Goal: Task Accomplishment & Management: Use online tool/utility

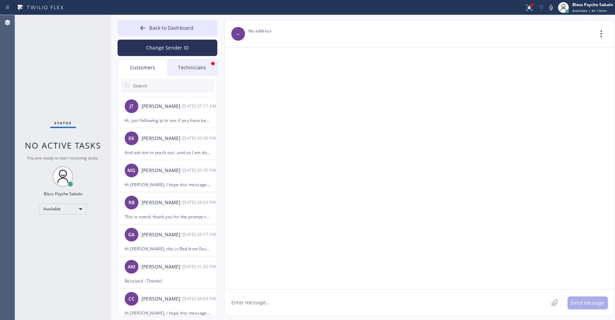
click at [186, 69] on div "Technicians" at bounding box center [192, 68] width 50 height 16
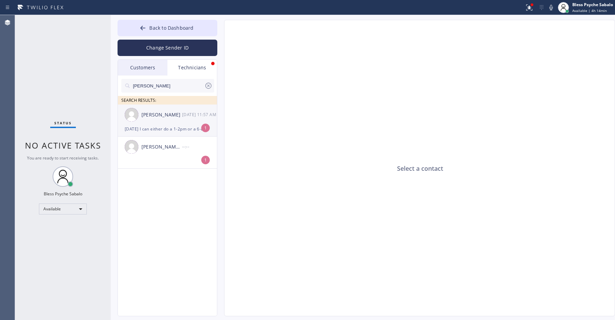
click at [169, 124] on div "[PERSON_NAME] [DATE] 11:57 AM" at bounding box center [168, 115] width 100 height 20
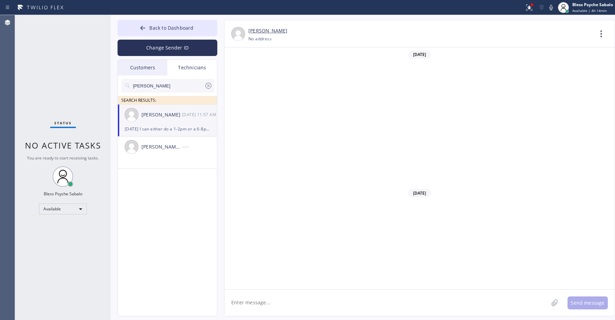
scroll to position [4349, 0]
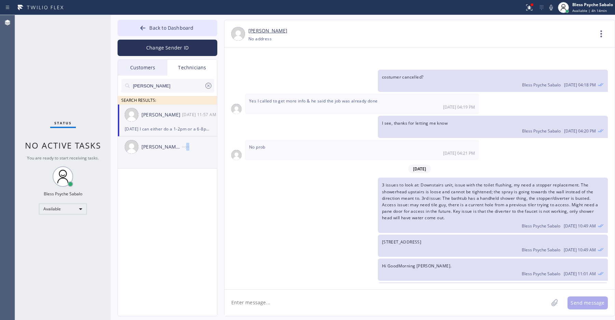
click at [187, 153] on div "[PERSON_NAME] [PERSON_NAME] --:--" at bounding box center [168, 147] width 100 height 20
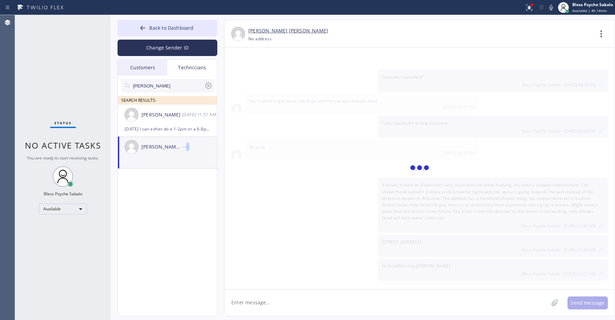
scroll to position [0, 0]
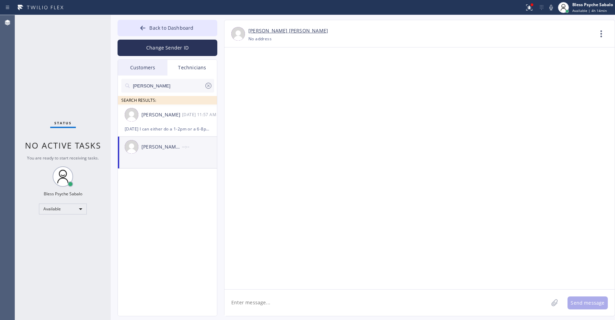
click at [148, 154] on div "[PERSON_NAME] [PERSON_NAME] --:--" at bounding box center [168, 147] width 100 height 20
click at [170, 123] on div "[PERSON_NAME] [DATE] 11:57 AM" at bounding box center [168, 115] width 100 height 20
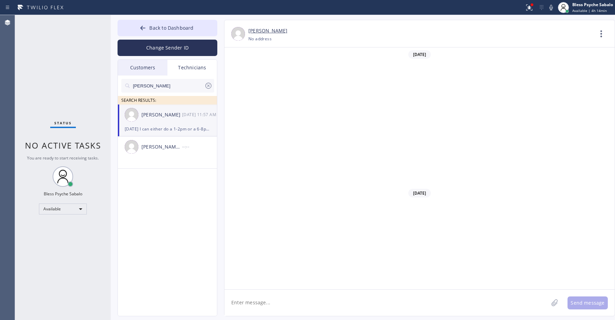
scroll to position [4349, 0]
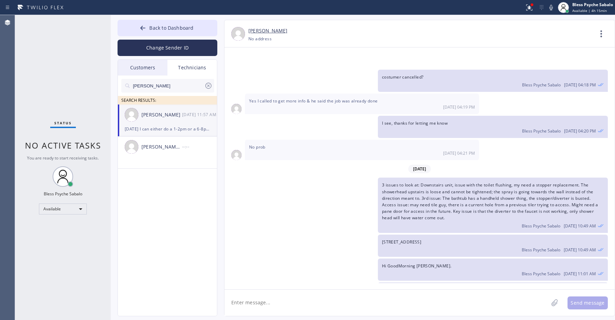
click at [188, 200] on div "jacob SEARCH RESULTS: [PERSON_NAME] [DATE] 11:57 AM [DATE] I can either do a 1-…" at bounding box center [168, 204] width 100 height 256
click at [184, 255] on div "jacob SEARCH RESULTS: [PERSON_NAME] [DATE] 11:57 AM [DATE] I can either do a 1-…" at bounding box center [168, 204] width 100 height 256
click at [152, 248] on div "jacob SEARCH RESULTS: [PERSON_NAME] [DATE] 11:57 AM [DATE] I can either do a 1-…" at bounding box center [168, 204] width 100 height 256
click at [173, 30] on span "Back to Dashboard" at bounding box center [171, 28] width 44 height 6
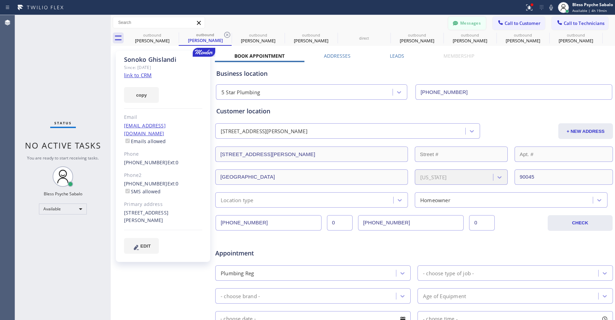
click at [468, 22] on button "Messages" at bounding box center [467, 23] width 38 height 13
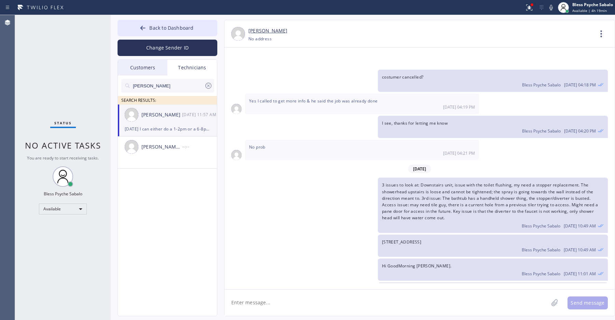
click at [165, 119] on div "[PERSON_NAME] [DATE] 11:57 AM" at bounding box center [168, 115] width 100 height 20
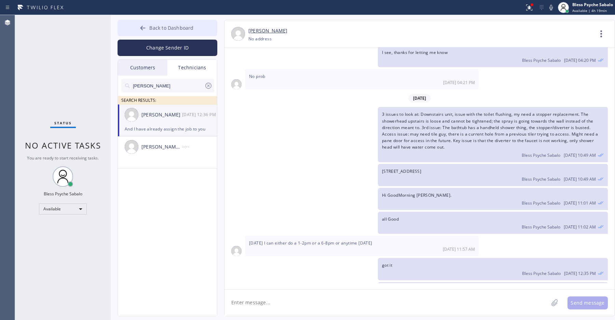
click at [164, 25] on span "Back to Dashboard" at bounding box center [171, 28] width 44 height 6
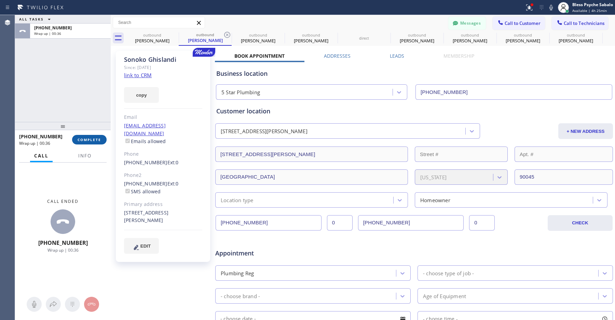
click at [91, 139] on span "COMPLETE" at bounding box center [90, 139] width 24 height 5
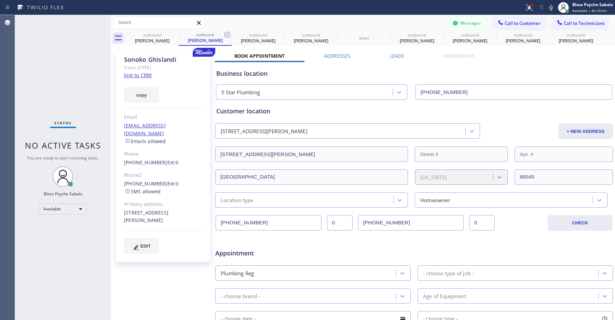
click at [199, 24] on icon at bounding box center [199, 23] width 4 height 4
click at [462, 28] on button "Messages" at bounding box center [467, 23] width 38 height 13
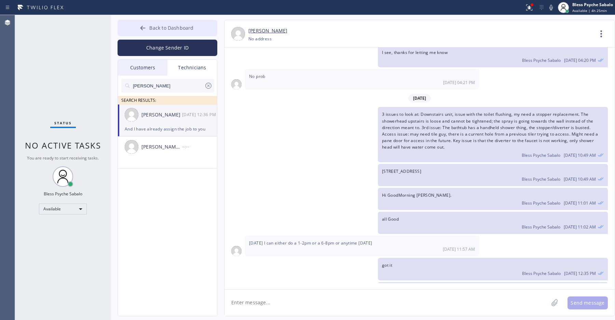
click at [153, 20] on button "Back to Dashboard" at bounding box center [168, 28] width 100 height 16
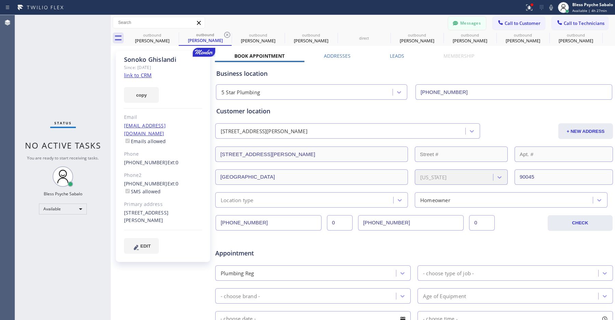
click at [457, 23] on button "Messages" at bounding box center [467, 23] width 38 height 13
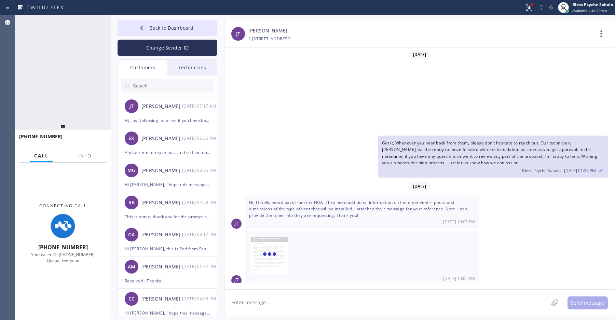
type input "[PHONE_NUMBER]"
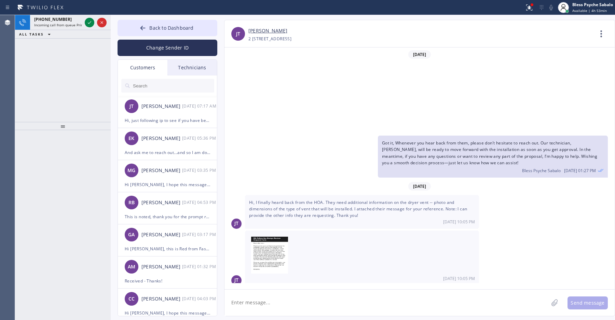
scroll to position [96, 0]
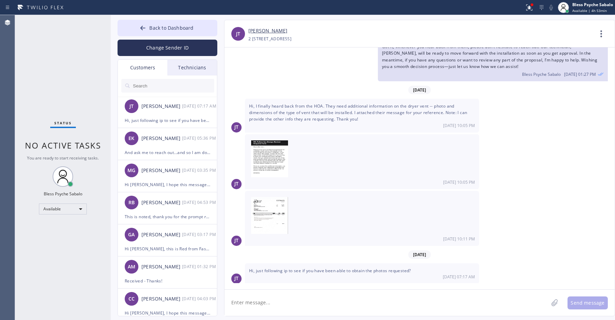
click at [163, 87] on input "text" at bounding box center [173, 86] width 82 height 14
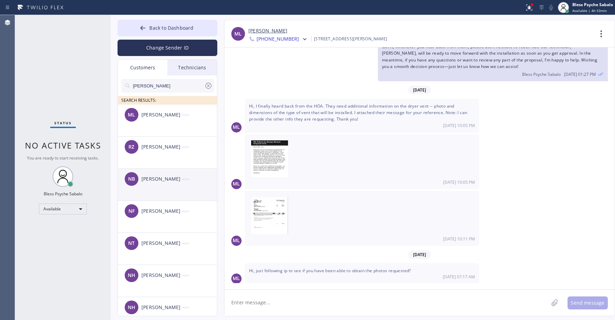
type input "[PERSON_NAME]"
click at [175, 189] on div "NB [PERSON_NAME] --:--" at bounding box center [168, 179] width 100 height 20
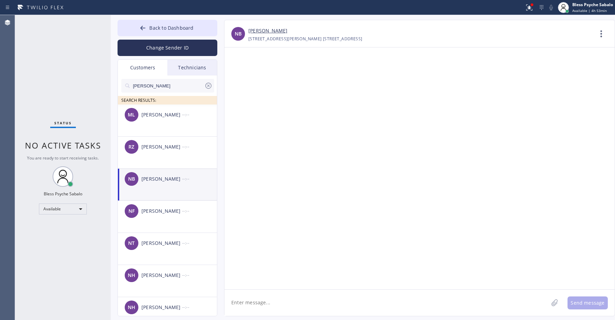
scroll to position [0, 0]
click at [175, 189] on div "NB [PERSON_NAME] --:--" at bounding box center [168, 179] width 100 height 20
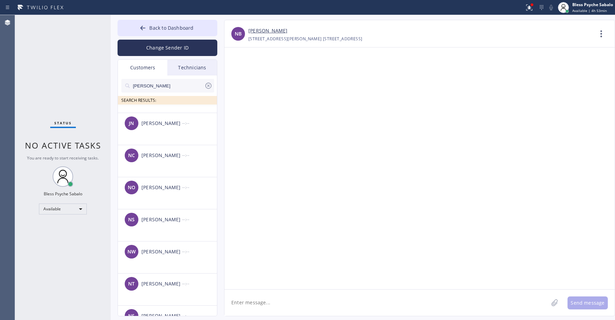
scroll to position [154, 0]
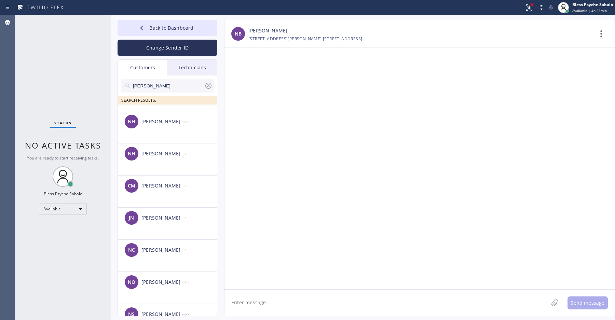
click at [189, 64] on div "Technicians" at bounding box center [192, 68] width 50 height 16
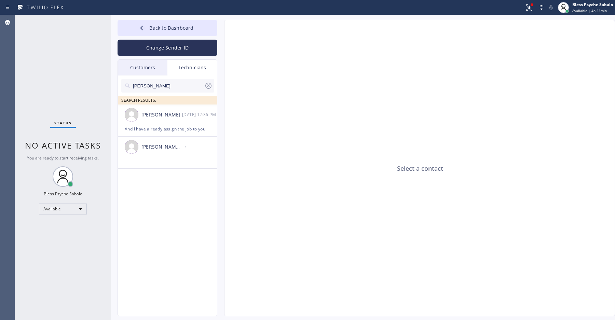
drag, startPoint x: 161, startPoint y: 89, endPoint x: 102, endPoint y: 80, distance: 59.8
click at [102, 80] on div "Status No active tasks You are ready to start receiving tasks. Bless Psyche Sab…" at bounding box center [315, 167] width 600 height 305
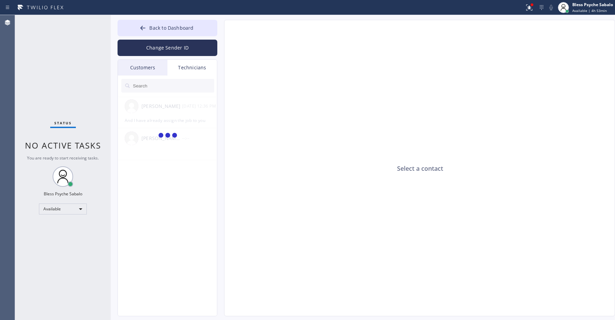
click at [178, 88] on input "text" at bounding box center [173, 86] width 82 height 14
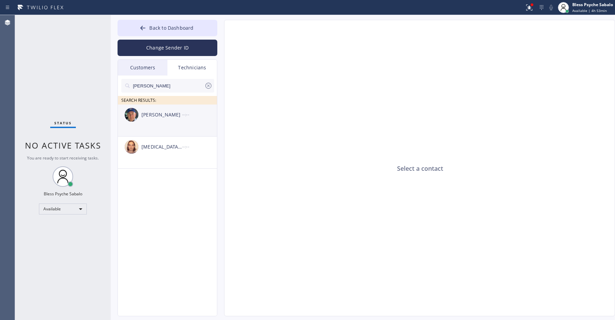
type input "[PERSON_NAME]"
click at [184, 121] on div "[PERSON_NAME] --:--" at bounding box center [168, 115] width 100 height 20
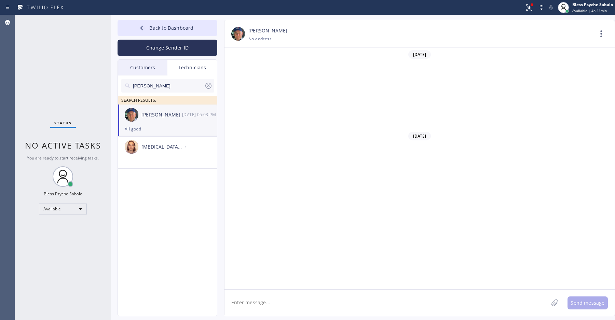
scroll to position [7315, 0]
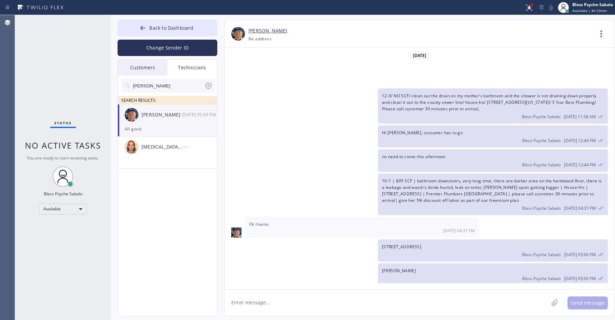
click at [153, 115] on div "[PERSON_NAME]" at bounding box center [161, 115] width 41 height 8
click at [28, 51] on div "Status No active tasks You are ready to start receiving tasks. Bless Psyche Sab…" at bounding box center [63, 167] width 96 height 305
